Goal: Check status: Check status

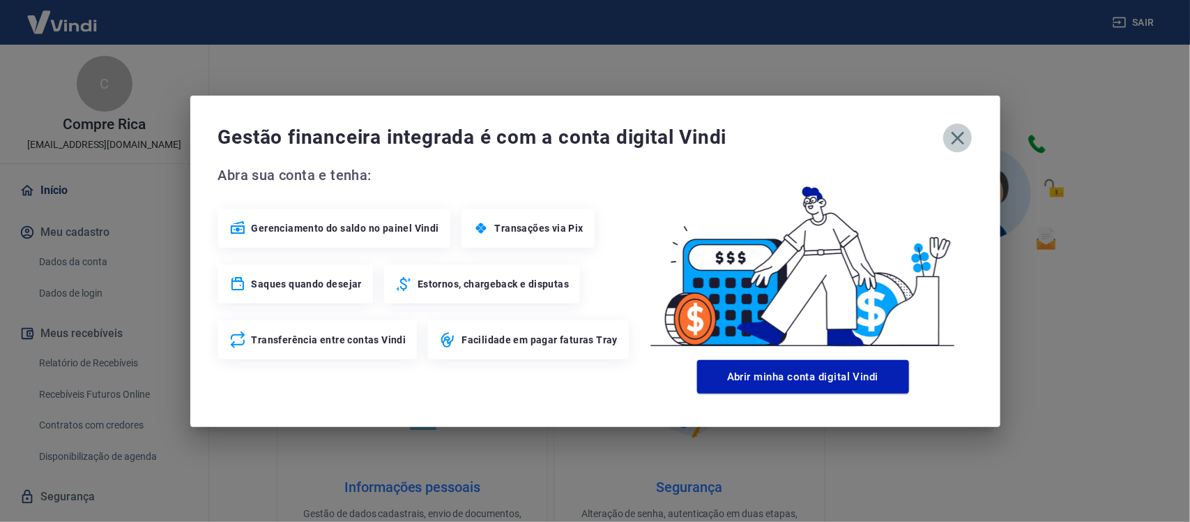
click at [957, 130] on icon "button" at bounding box center [958, 138] width 22 height 22
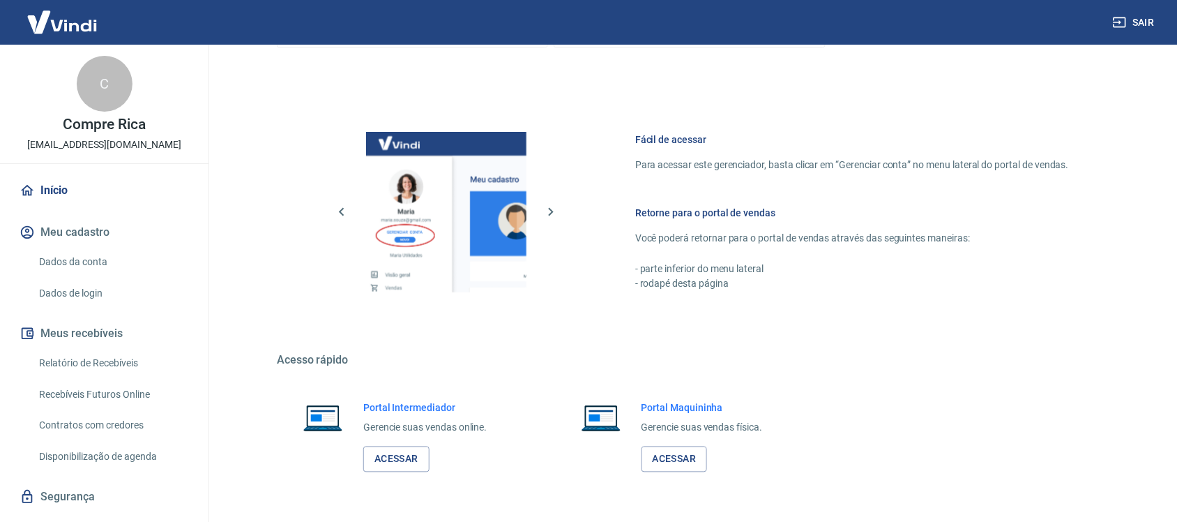
scroll to position [523, 0]
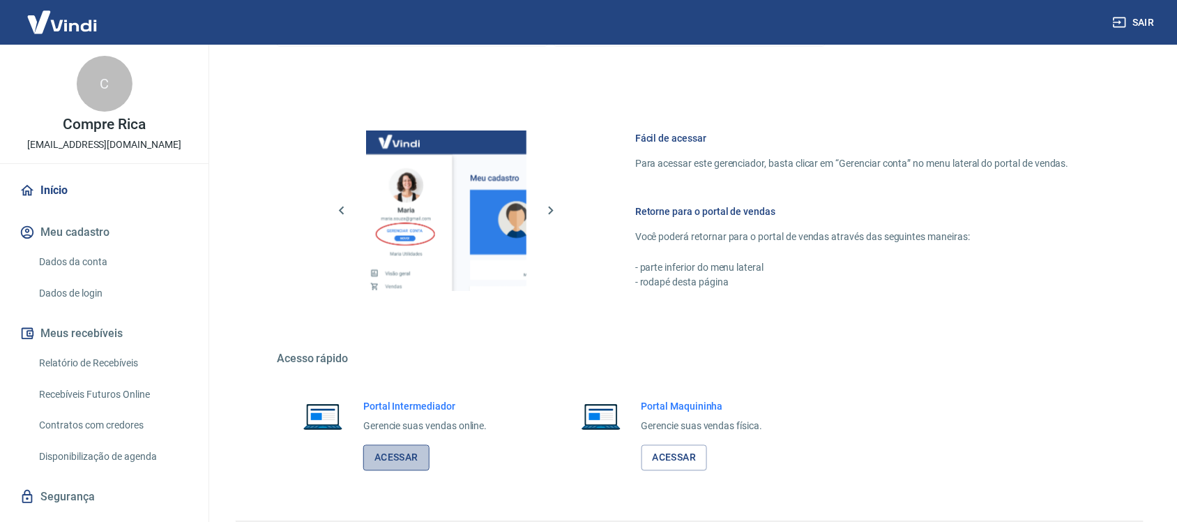
click at [413, 454] on link "Acessar" at bounding box center [396, 458] width 66 height 26
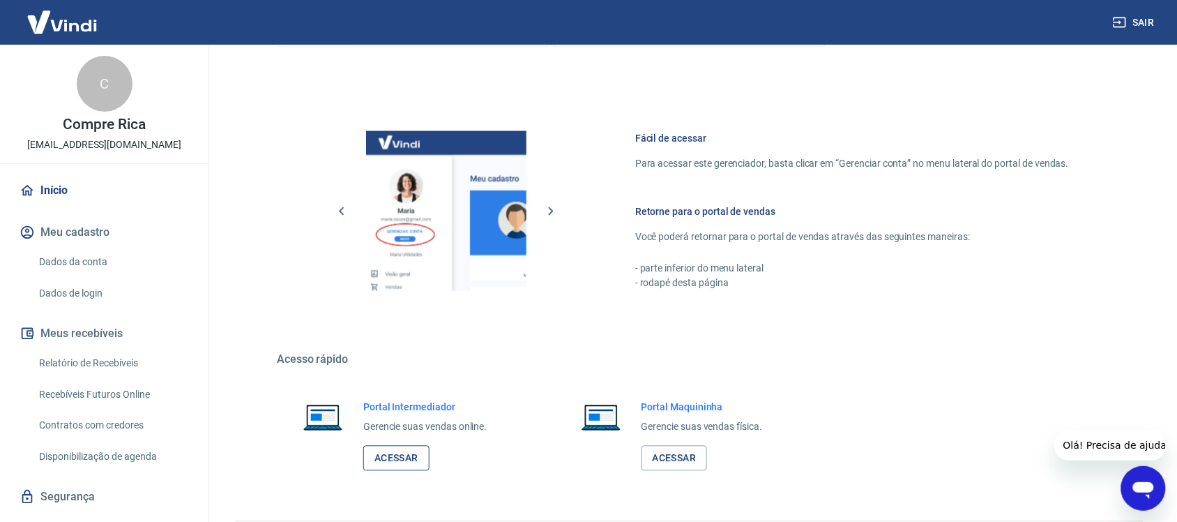
scroll to position [0, 0]
click at [96, 356] on link "Relatório de Recebíveis" at bounding box center [112, 363] width 158 height 29
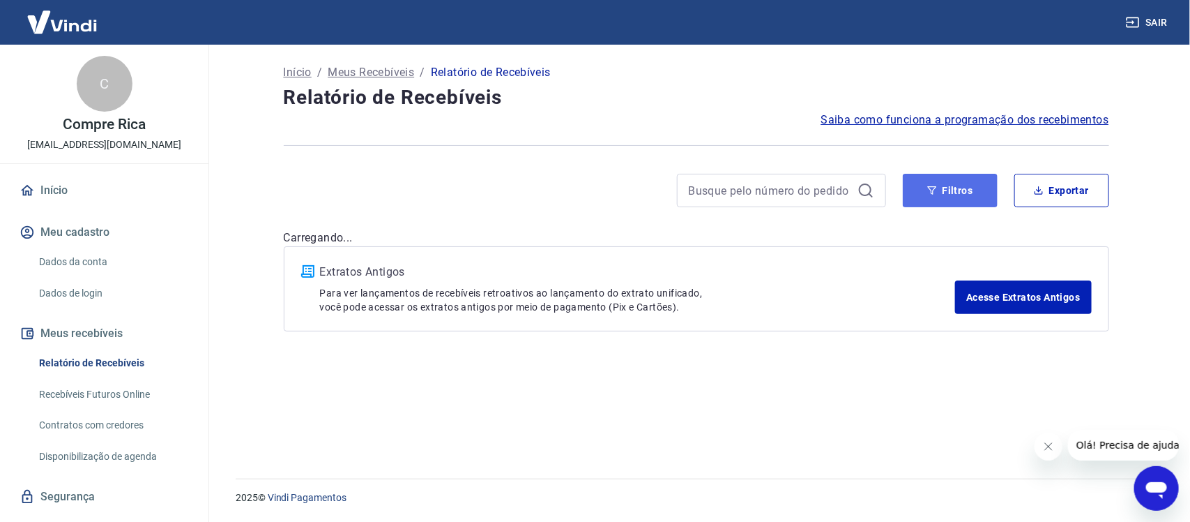
click at [927, 193] on icon "button" at bounding box center [932, 190] width 10 height 10
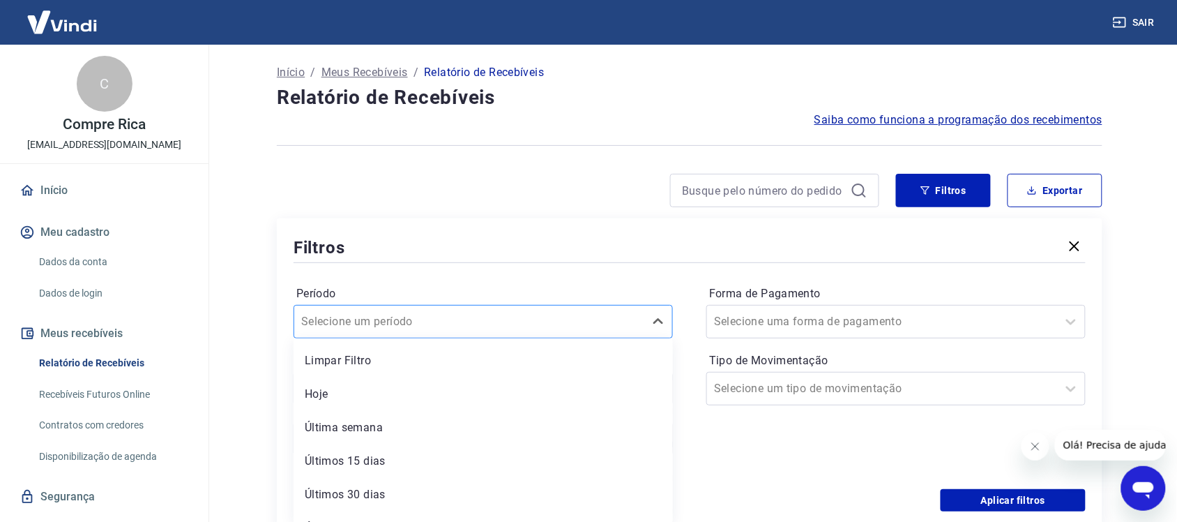
click at [538, 321] on div "option Limpar Filtro focused, 1 of 7. 7 results available. Use Up and Down to c…" at bounding box center [483, 321] width 379 height 33
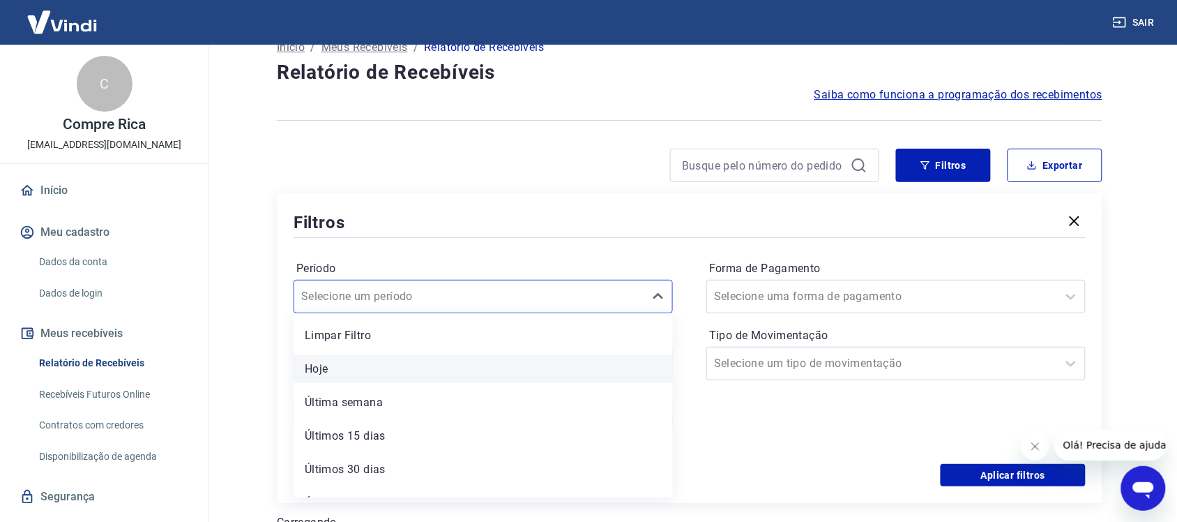
click at [413, 372] on div "Hoje" at bounding box center [483, 369] width 379 height 28
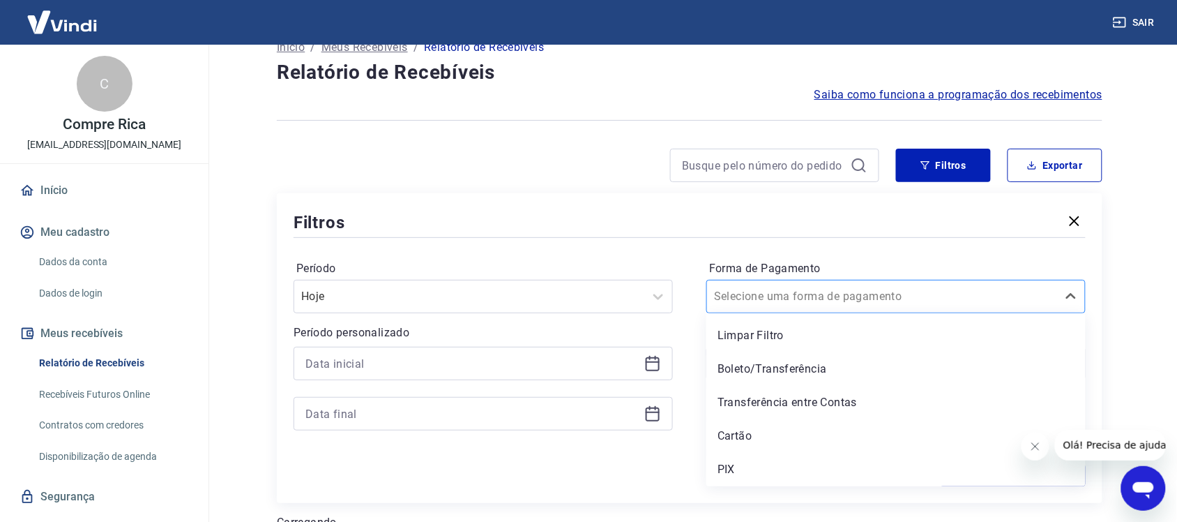
click at [819, 297] on input "Forma de Pagamento" at bounding box center [784, 296] width 141 height 17
click at [729, 464] on div "PIX" at bounding box center [895, 469] width 379 height 28
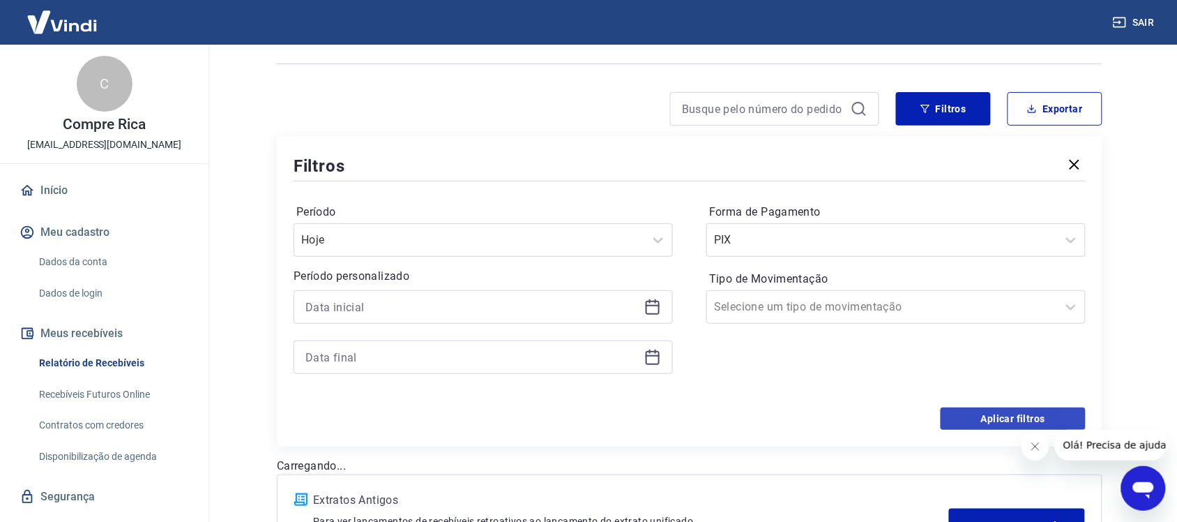
scroll to position [112, 0]
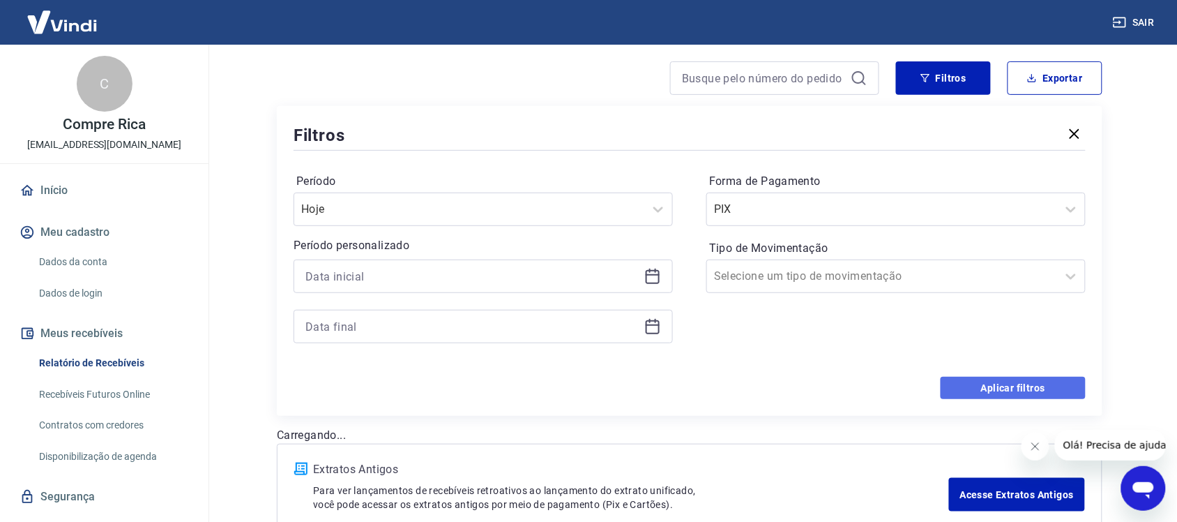
click at [967, 395] on button "Aplicar filtros" at bounding box center [1013, 388] width 145 height 22
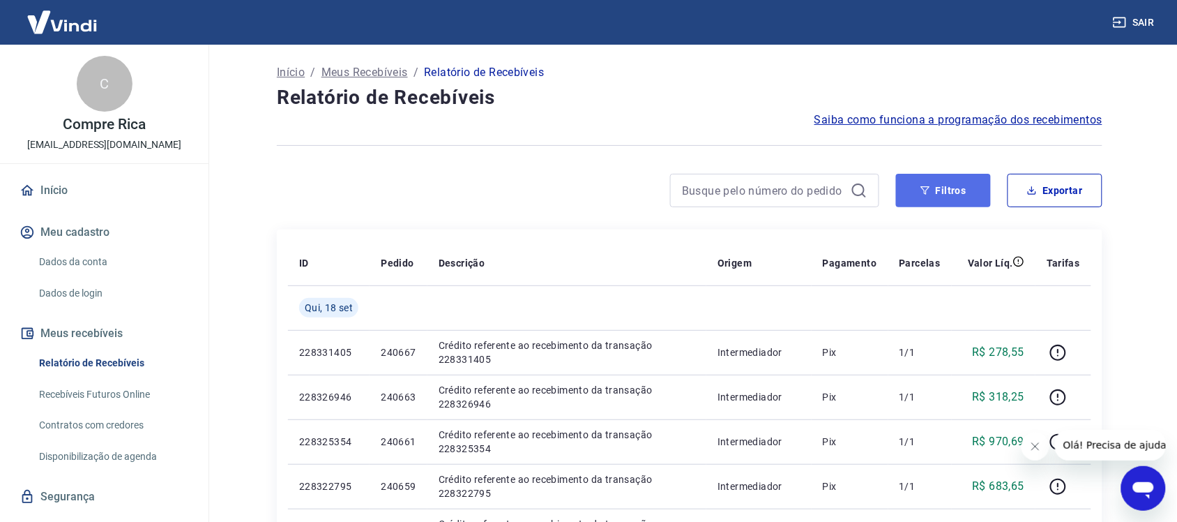
click at [908, 194] on button "Filtros" at bounding box center [943, 190] width 95 height 33
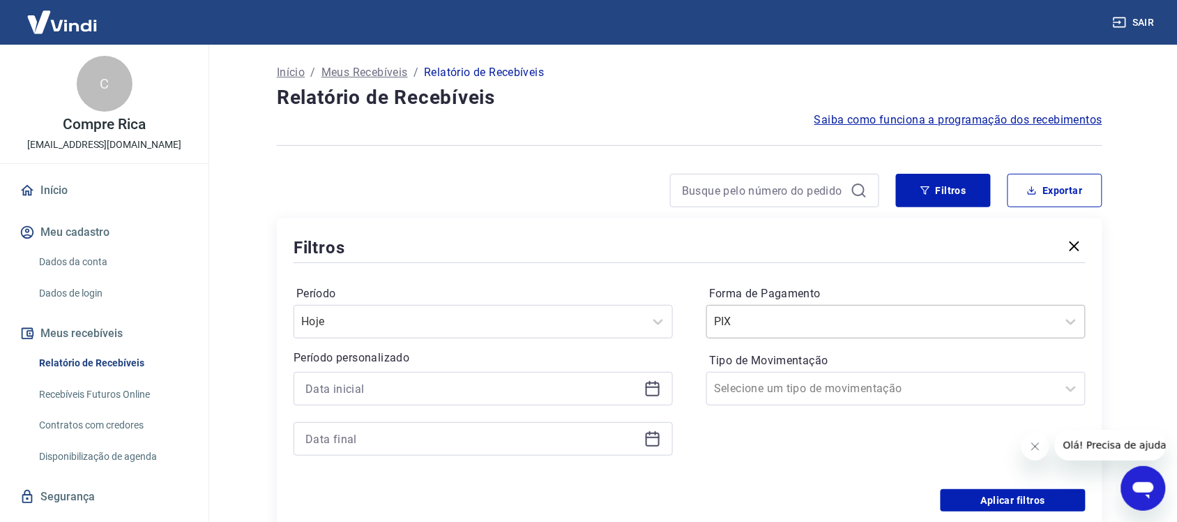
click at [771, 323] on input "Forma de Pagamento" at bounding box center [784, 321] width 141 height 17
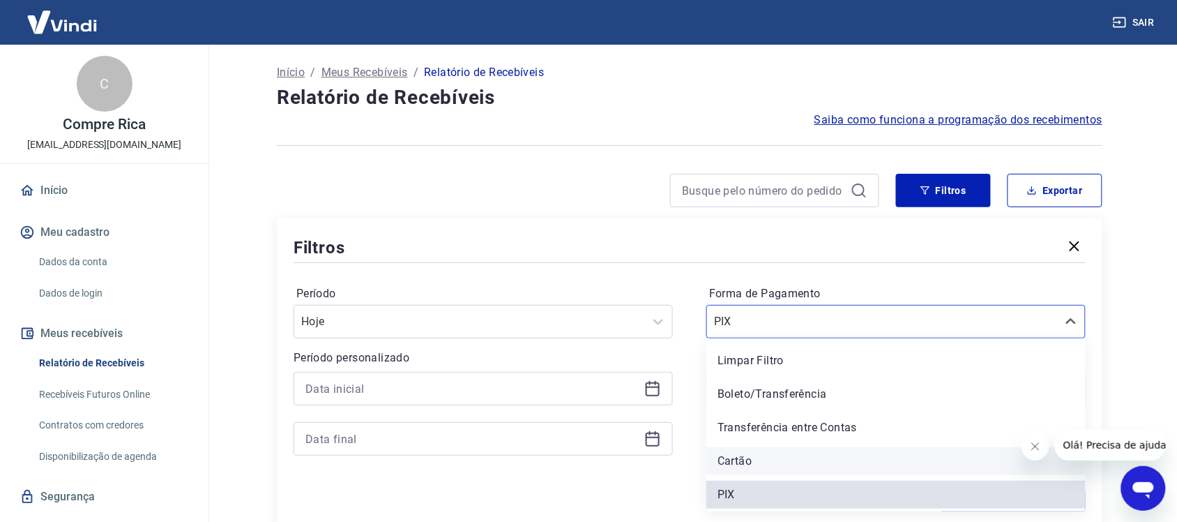
click at [725, 464] on div "Cartão" at bounding box center [895, 461] width 379 height 28
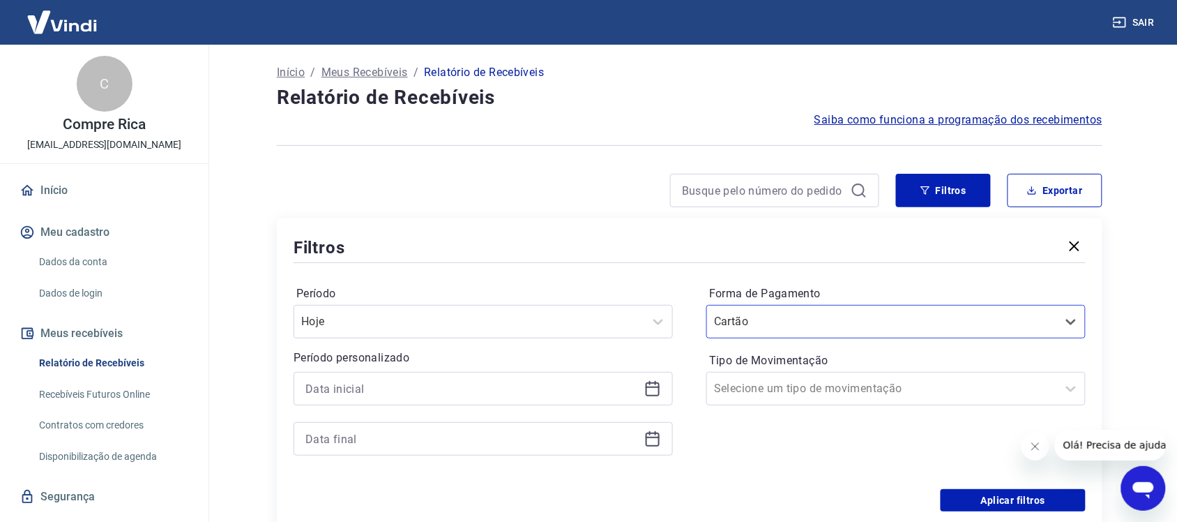
scroll to position [174, 0]
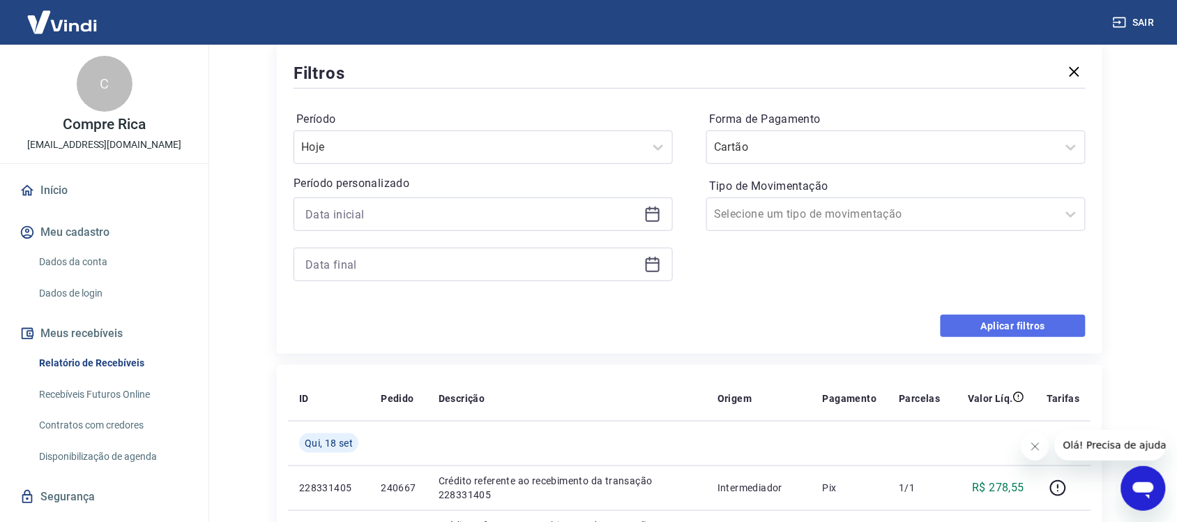
click at [994, 326] on button "Aplicar filtros" at bounding box center [1013, 325] width 145 height 22
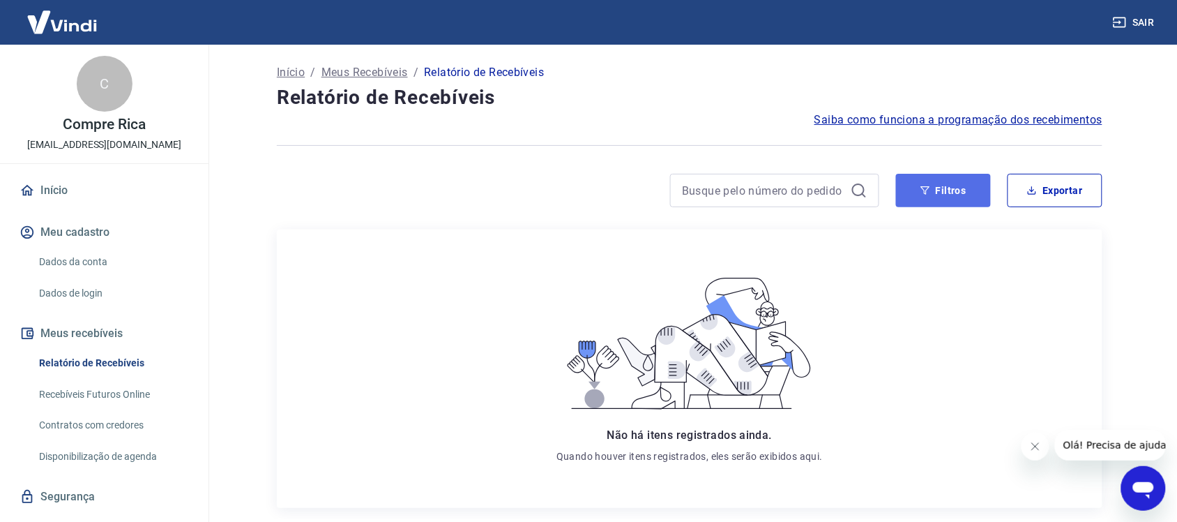
click at [936, 186] on button "Filtros" at bounding box center [943, 190] width 95 height 33
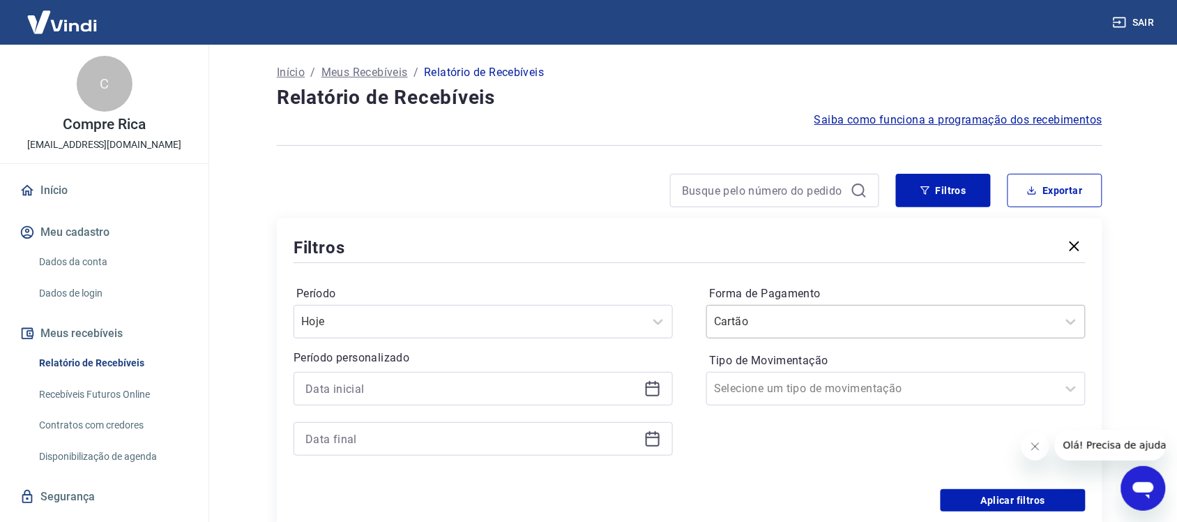
click at [874, 328] on div at bounding box center [882, 322] width 336 height 20
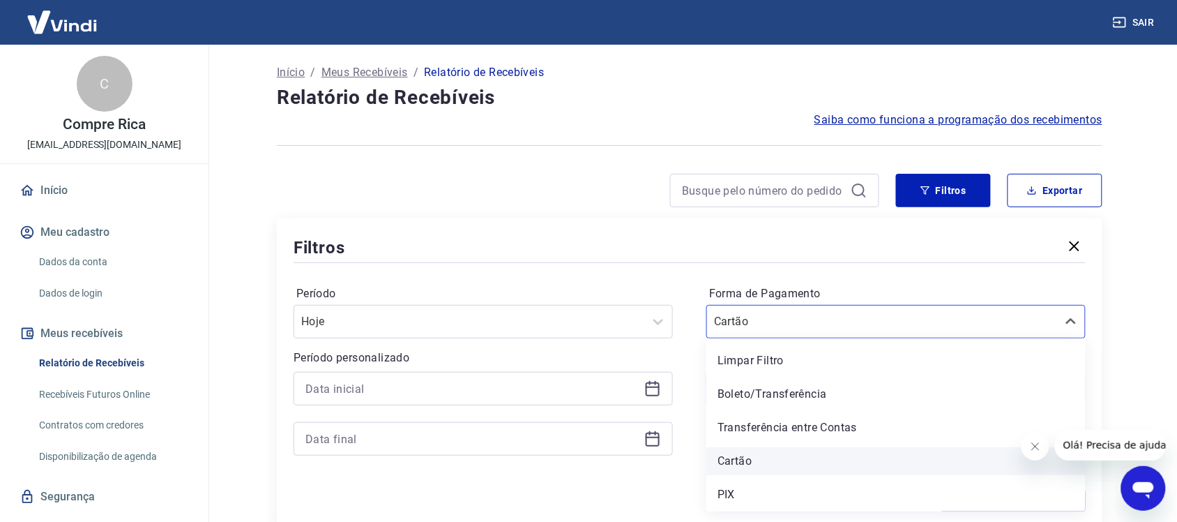
click at [819, 462] on div "Cartão" at bounding box center [895, 461] width 379 height 28
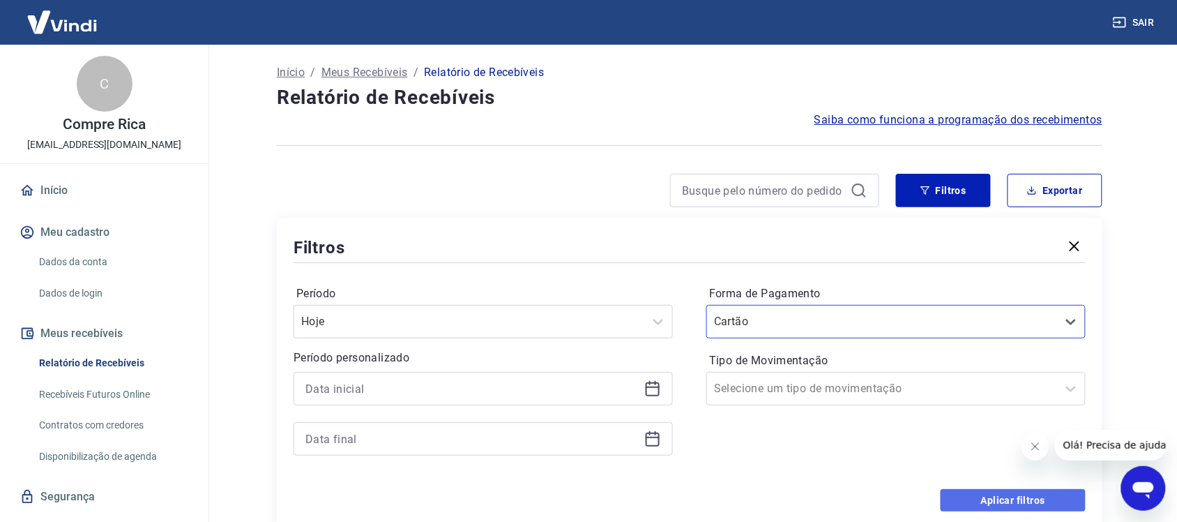
click at [977, 502] on button "Aplicar filtros" at bounding box center [1013, 500] width 145 height 22
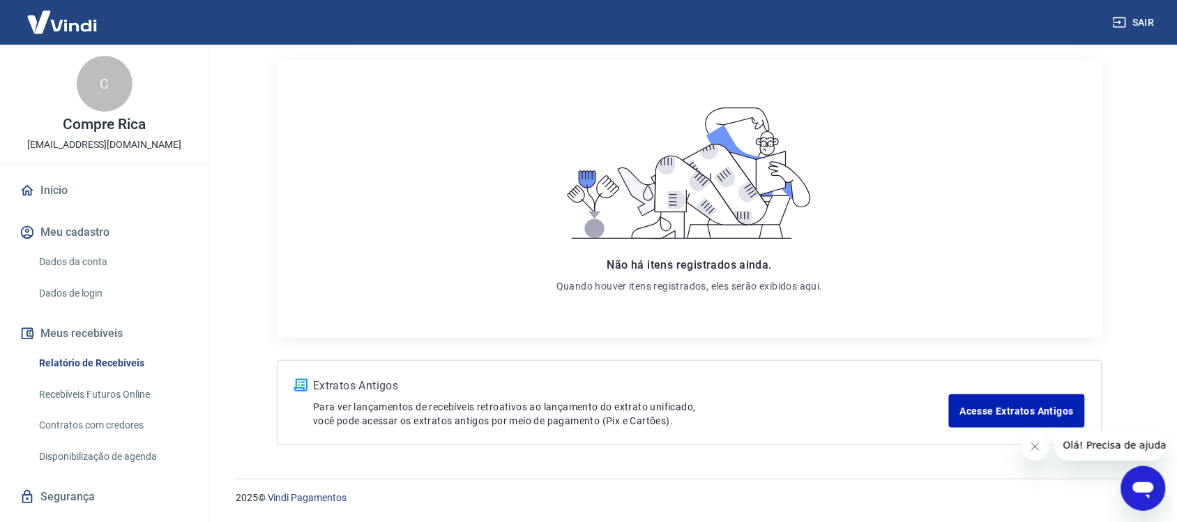
scroll to position [172, 0]
